Goal: Find contact information: Find contact information

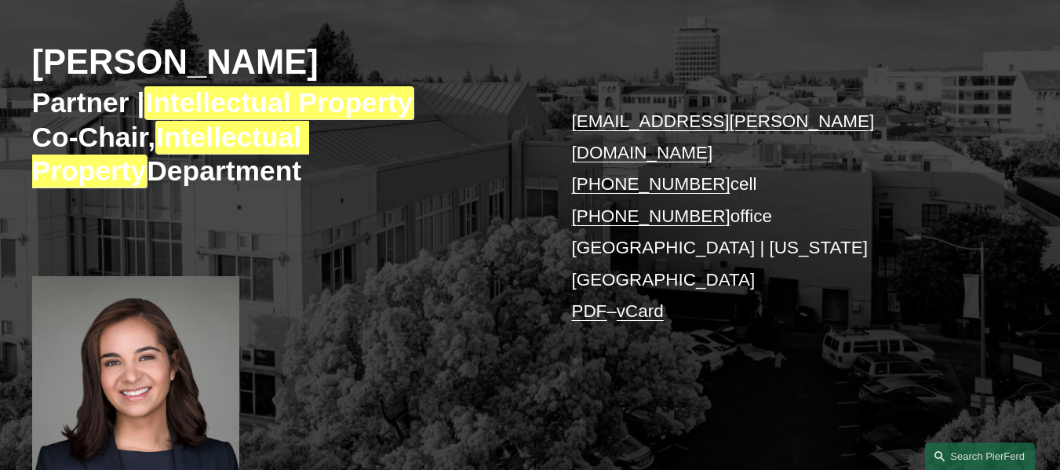
scroll to position [235, 0]
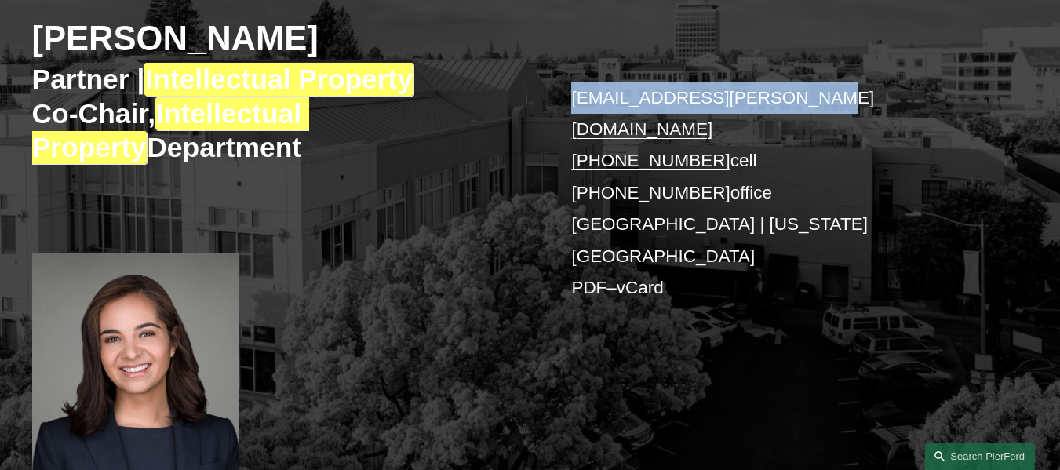
copy link "naira.simmons@pierferd.com"
drag, startPoint x: 852, startPoint y: 100, endPoint x: 559, endPoint y: 90, distance: 293.5
click at [559, 90] on div "Naira Simmons Partner | Intellectual Property Co-Chair, Intellectual Property D…" at bounding box center [530, 203] width 1060 height 543
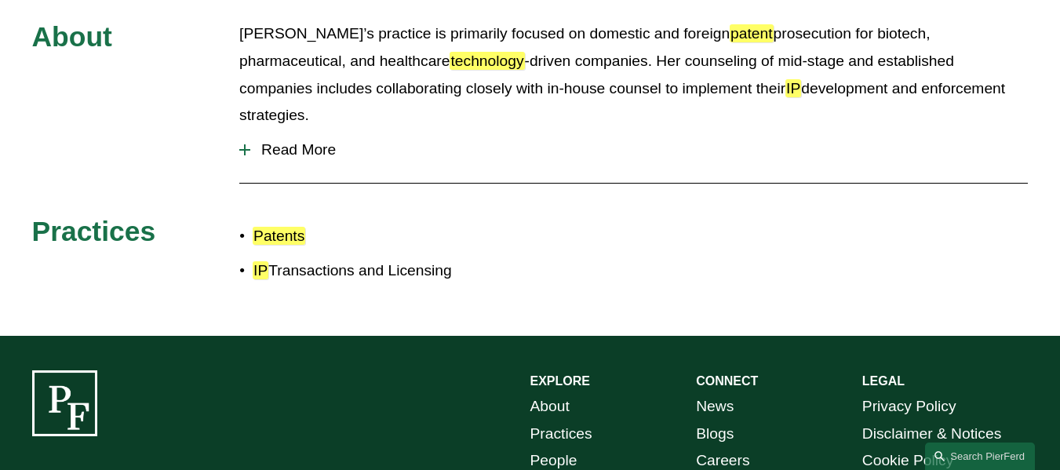
scroll to position [960, 0]
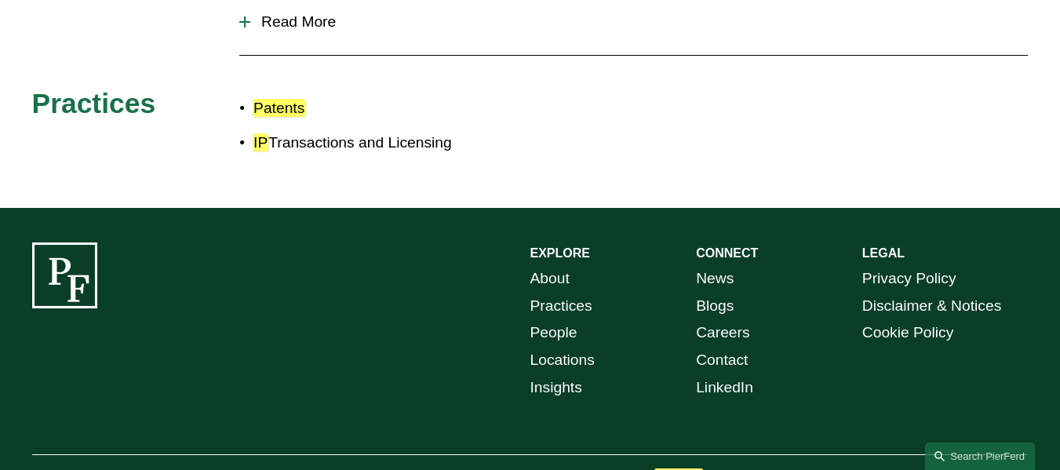
drag, startPoint x: 60, startPoint y: 421, endPoint x: 114, endPoint y: 420, distance: 53.3
drag, startPoint x: 80, startPoint y: 420, endPoint x: 125, endPoint y: 417, distance: 45.6
